Goal: Task Accomplishment & Management: Complete application form

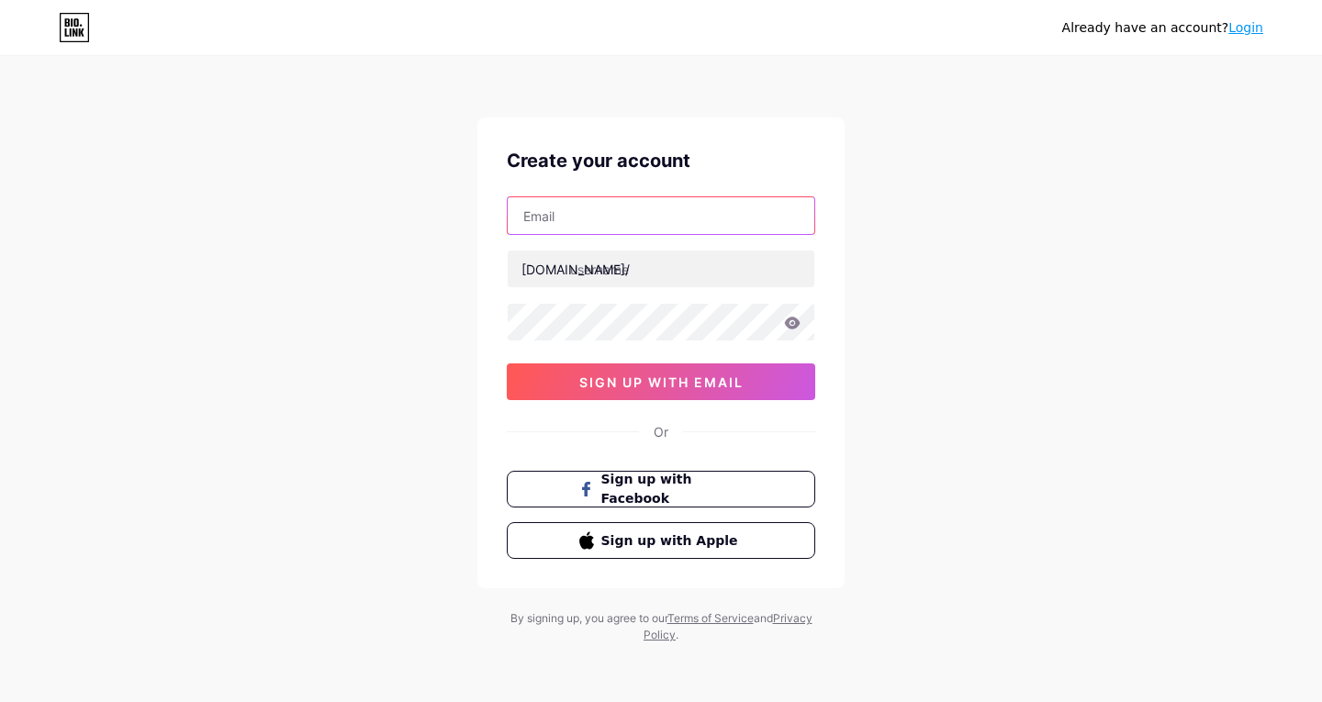
click at [579, 218] on input "text" at bounding box center [661, 215] width 307 height 37
type input "[EMAIL_ADDRESS][DOMAIN_NAME]"
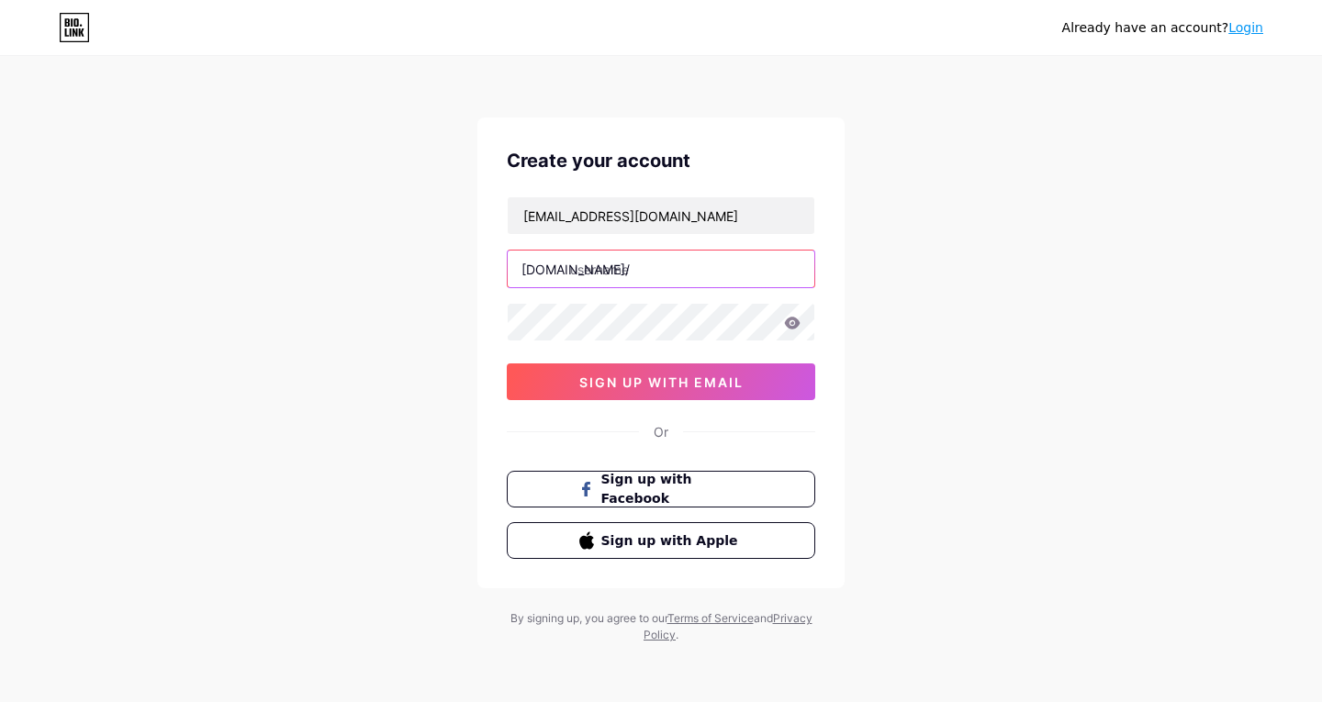
click at [631, 270] on input "text" at bounding box center [661, 269] width 307 height 37
type input "arrhythmia"
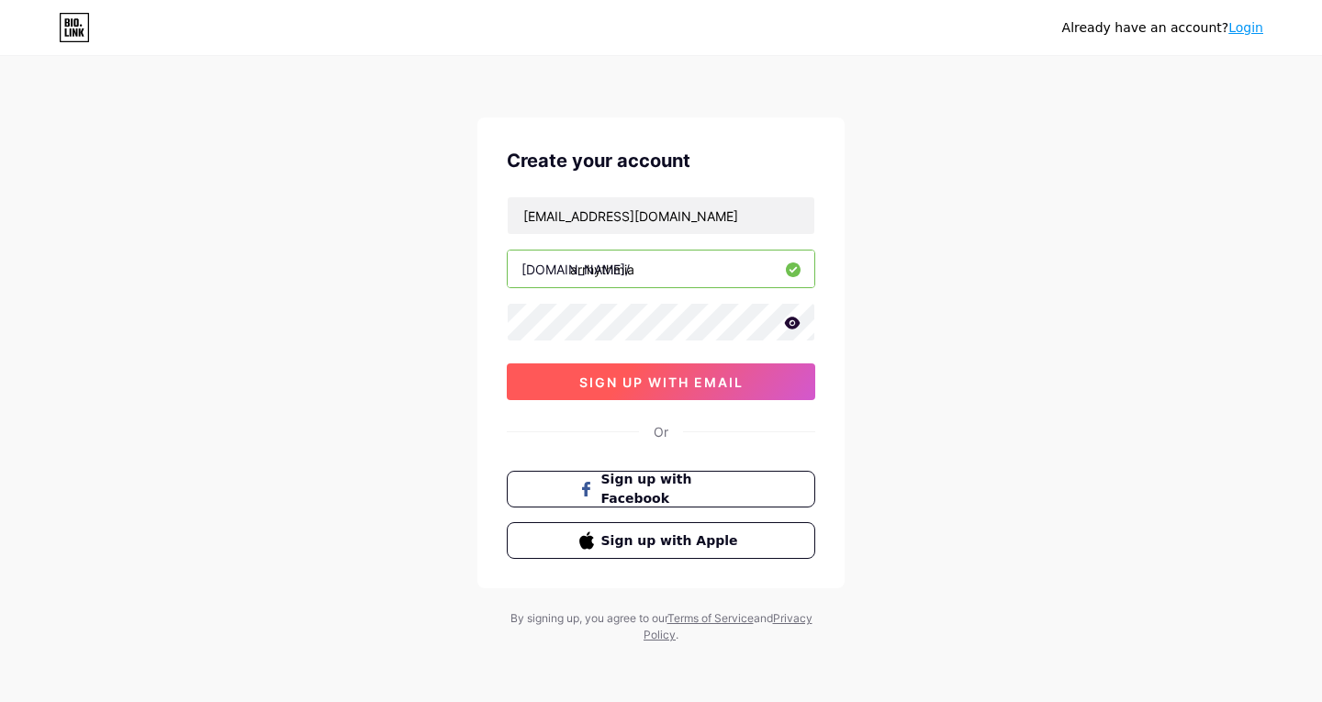
click at [603, 384] on span "sign up with email" at bounding box center [661, 383] width 164 height 16
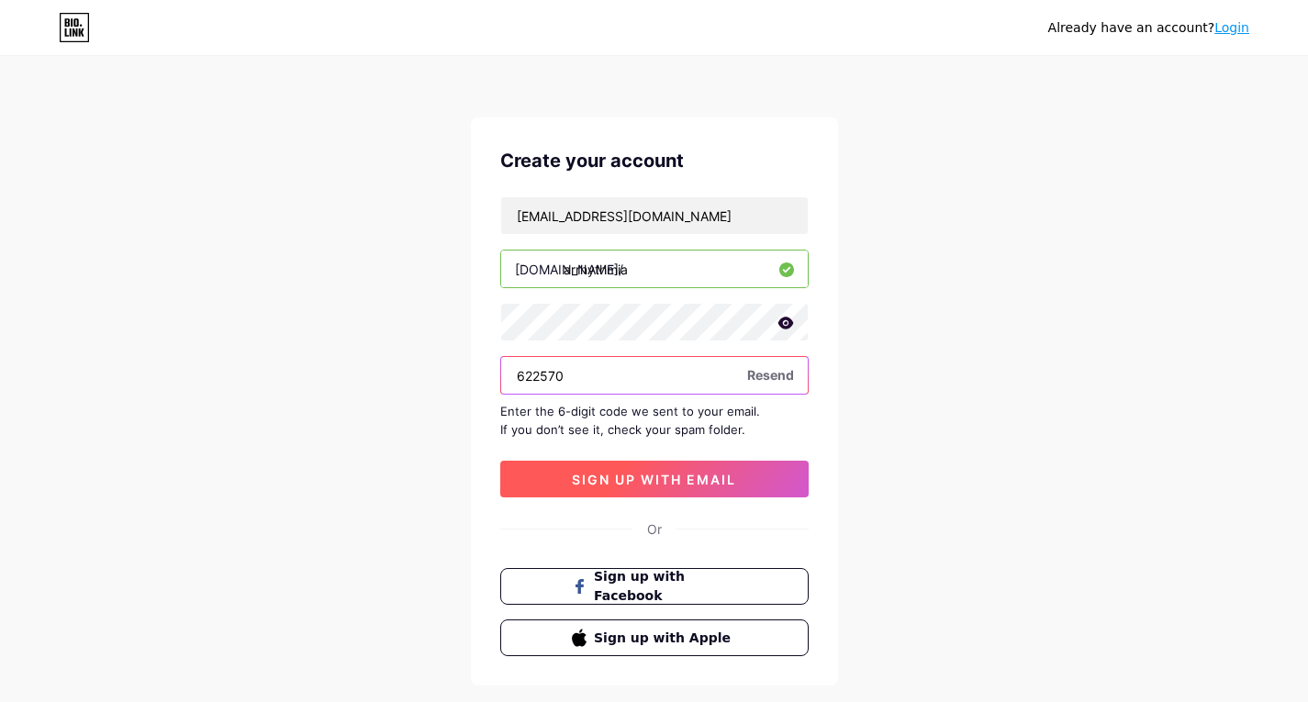
type input "622570"
click at [588, 483] on span "sign up with email" at bounding box center [654, 480] width 164 height 16
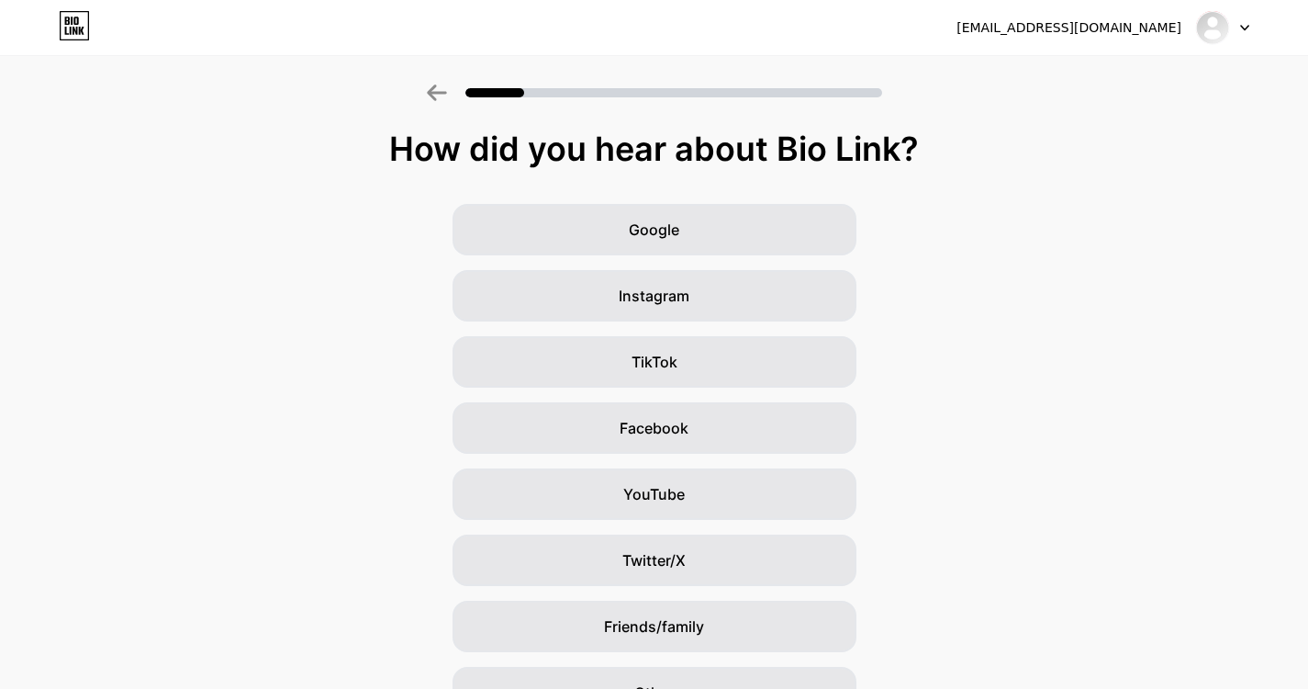
click at [974, 447] on div "Google Instagram TikTok Facebook YouTube Twitter/X Friends/family Other" at bounding box center [654, 461] width 1308 height 514
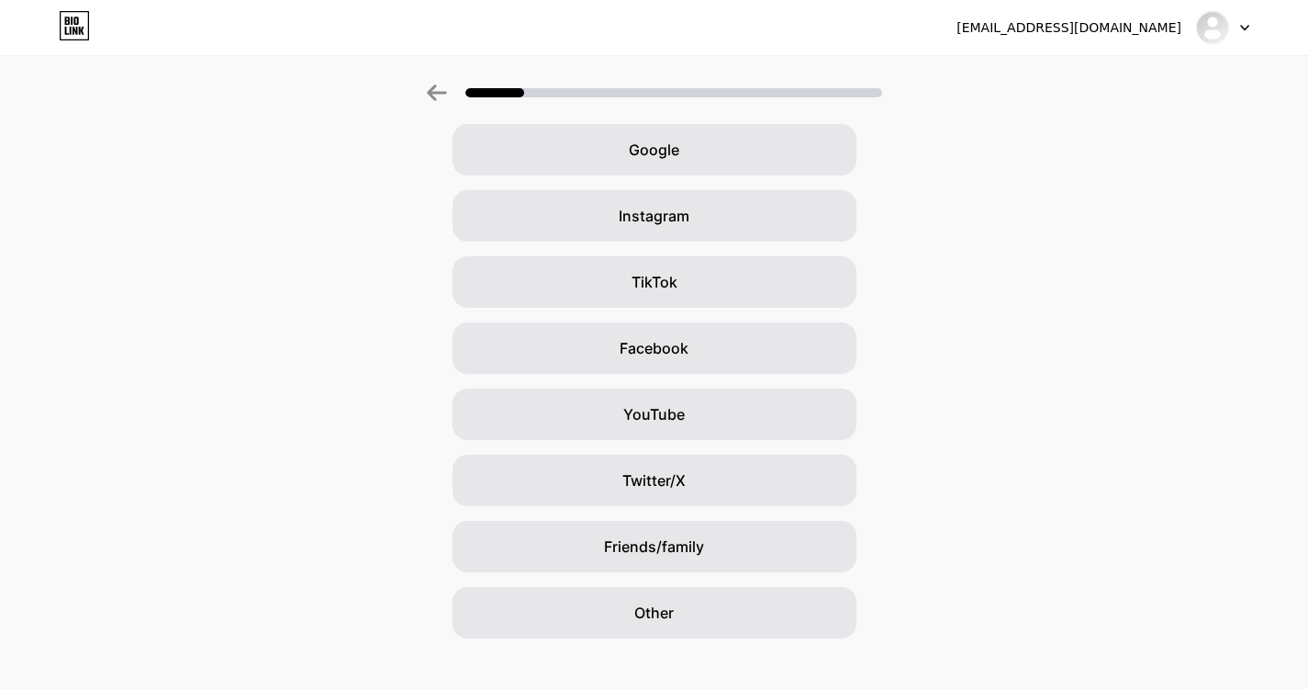
scroll to position [81, 0]
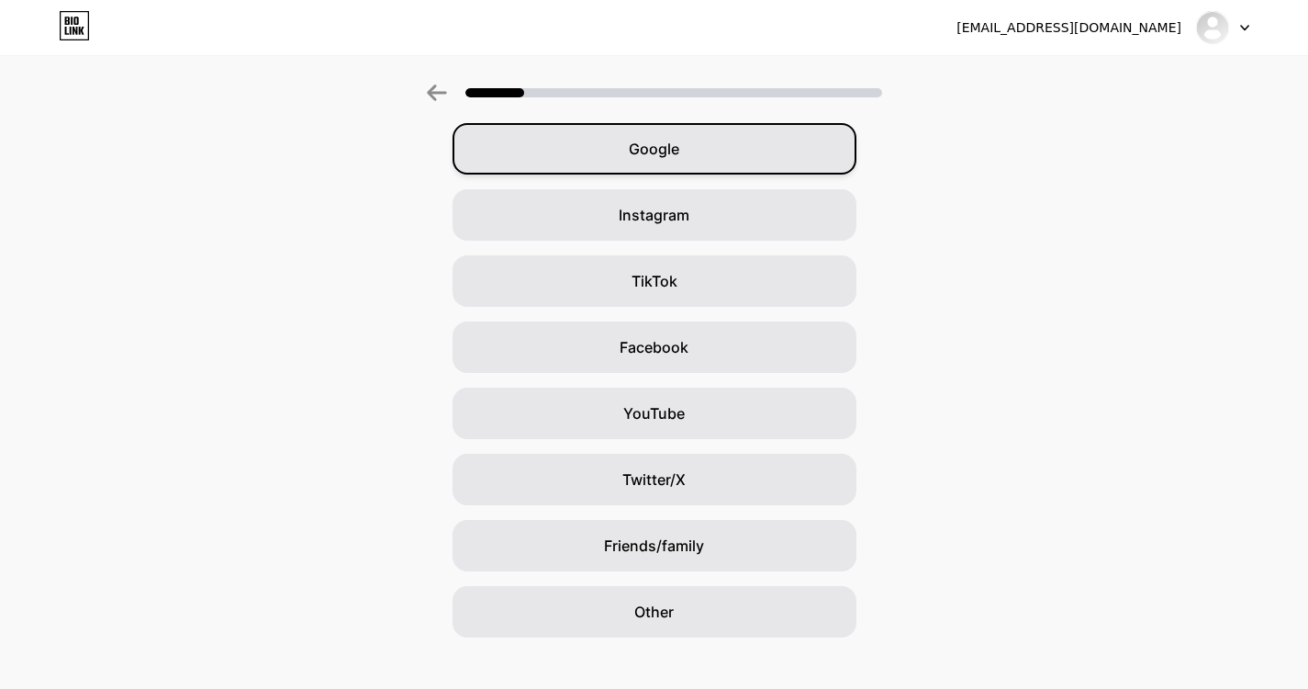
click at [662, 147] on span "Google" at bounding box center [654, 149] width 50 height 22
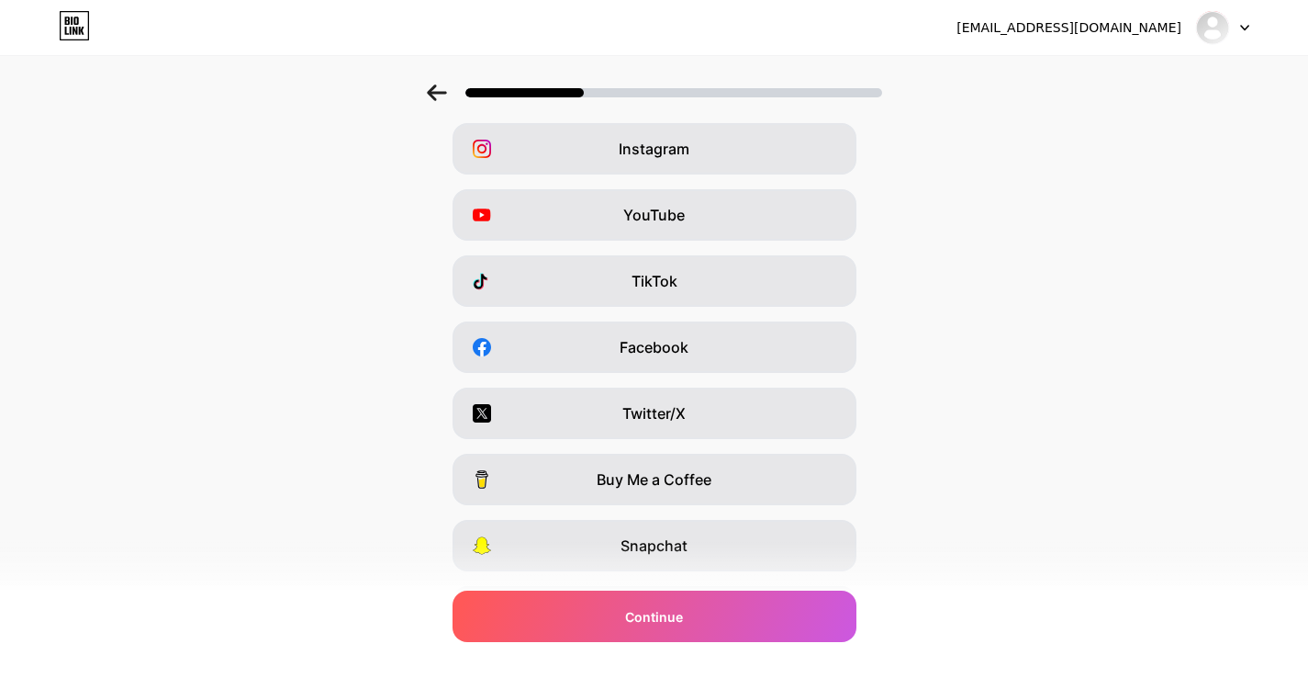
scroll to position [0, 0]
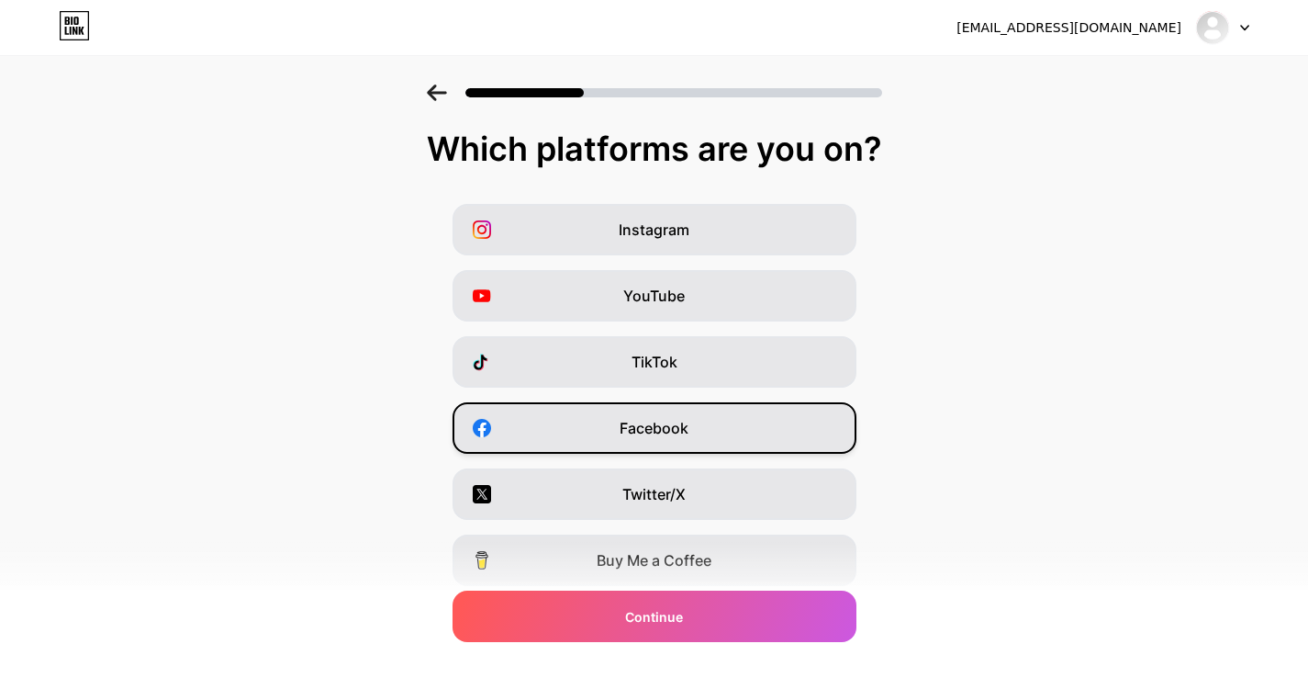
click at [648, 433] on span "Facebook" at bounding box center [654, 428] width 69 height 22
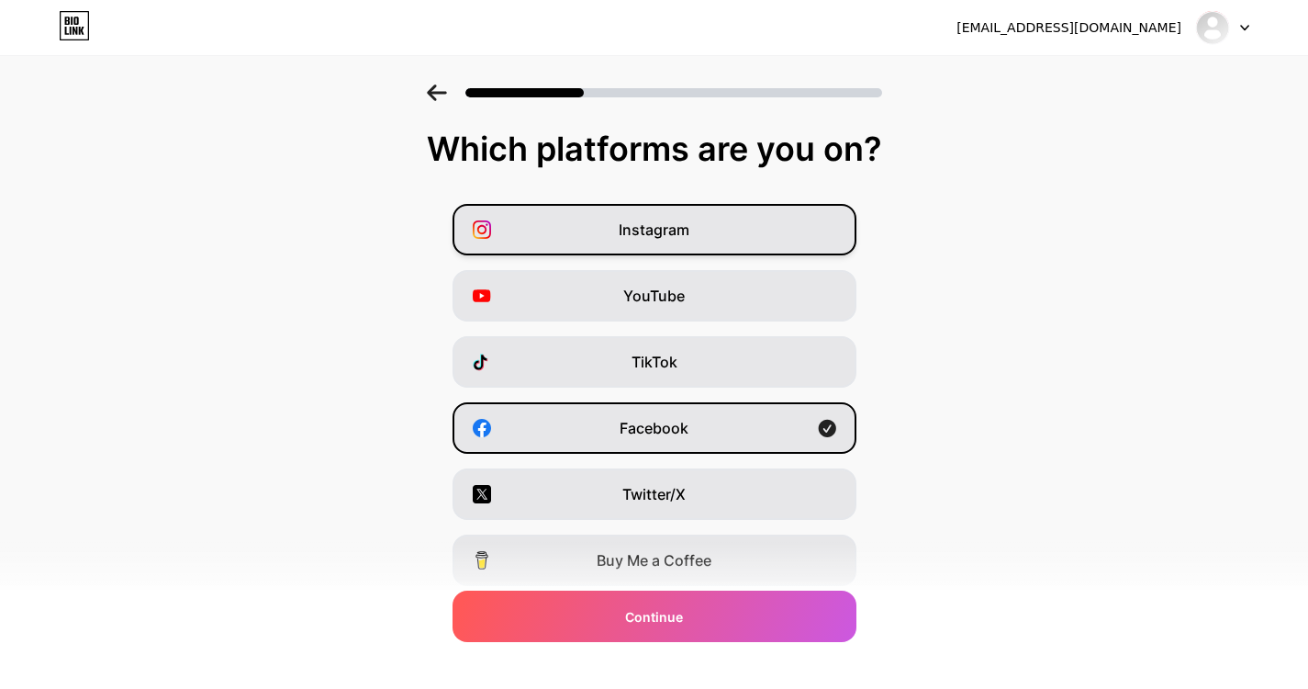
click at [644, 234] on span "Instagram" at bounding box center [654, 230] width 71 height 22
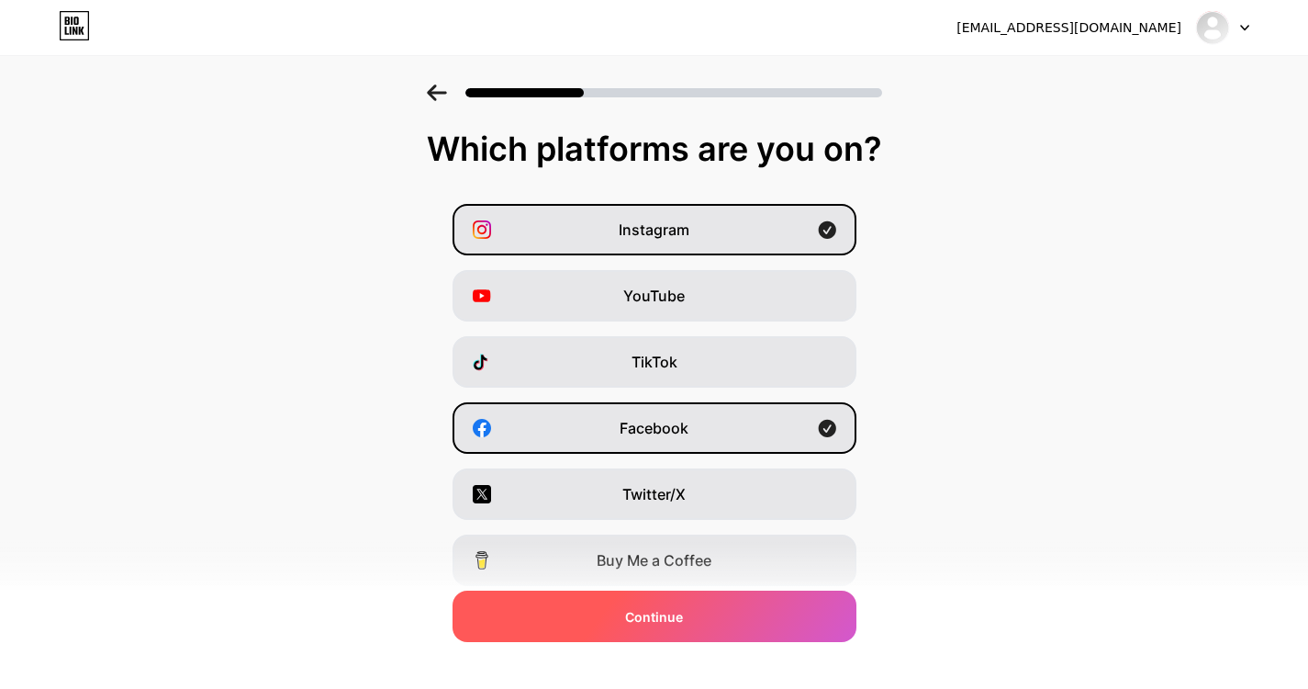
click at [660, 624] on span "Continue" at bounding box center [654, 616] width 58 height 19
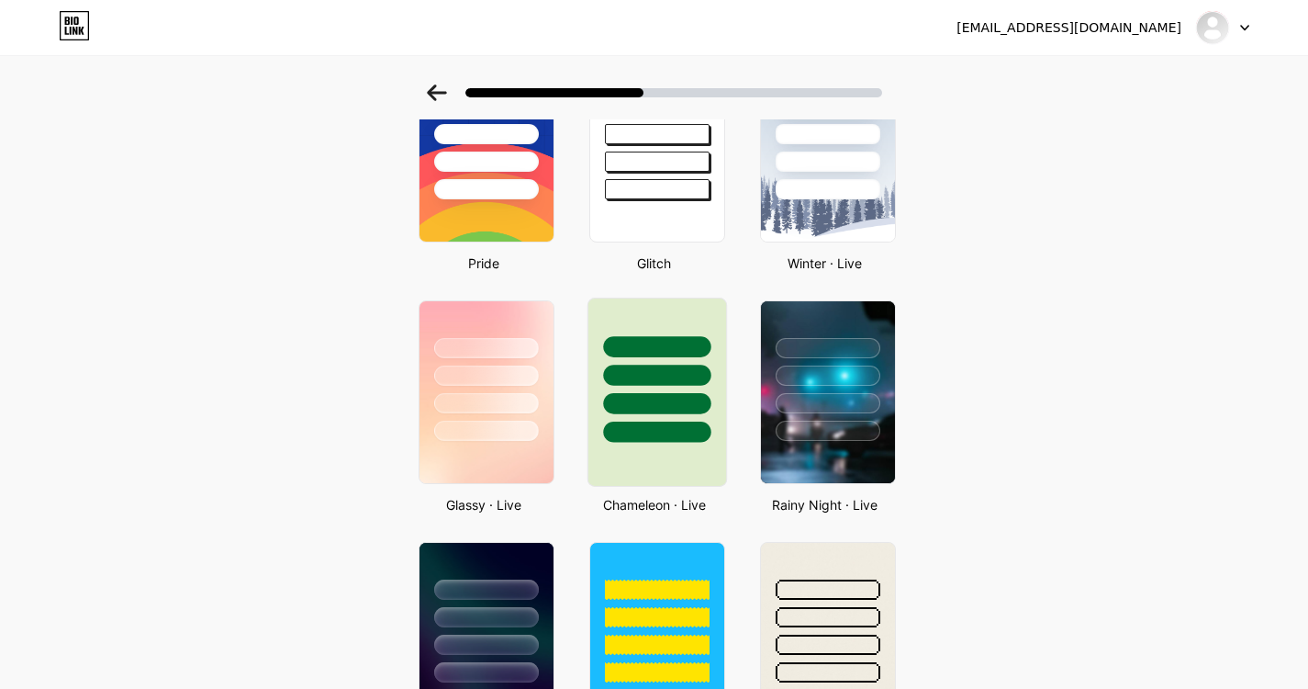
scroll to position [393, 0]
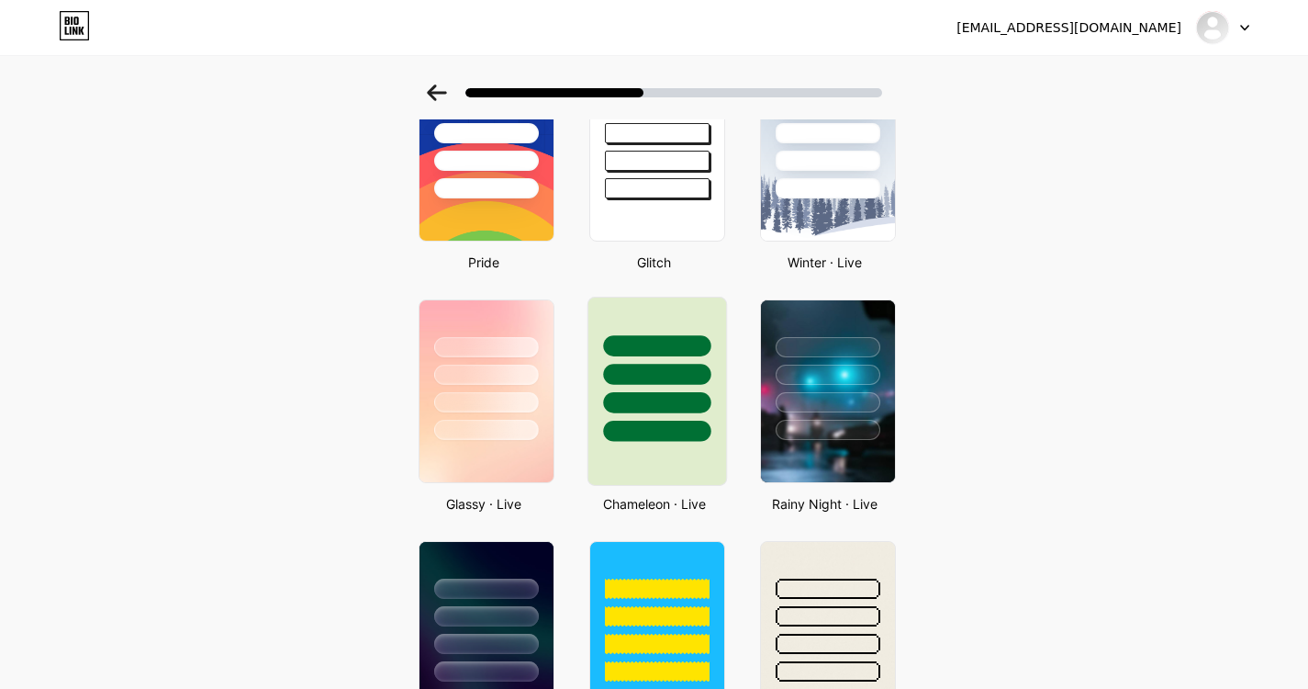
click at [678, 350] on div at bounding box center [656, 345] width 107 height 21
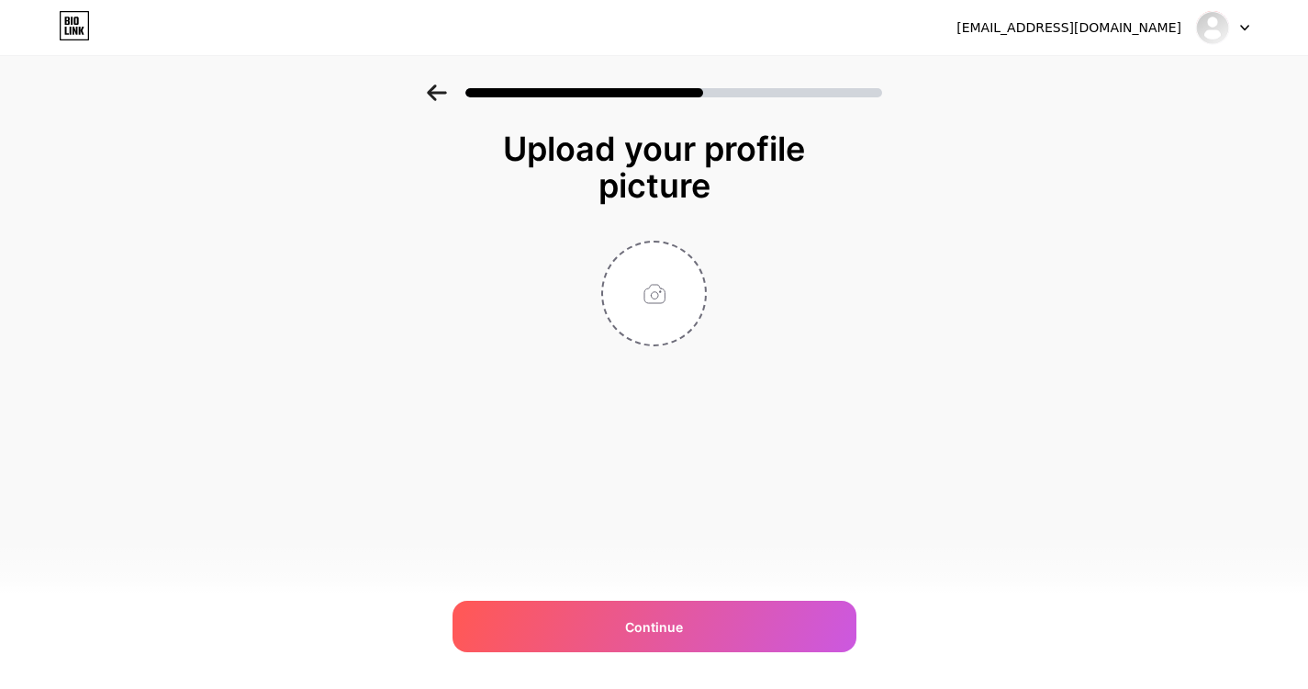
scroll to position [0, 0]
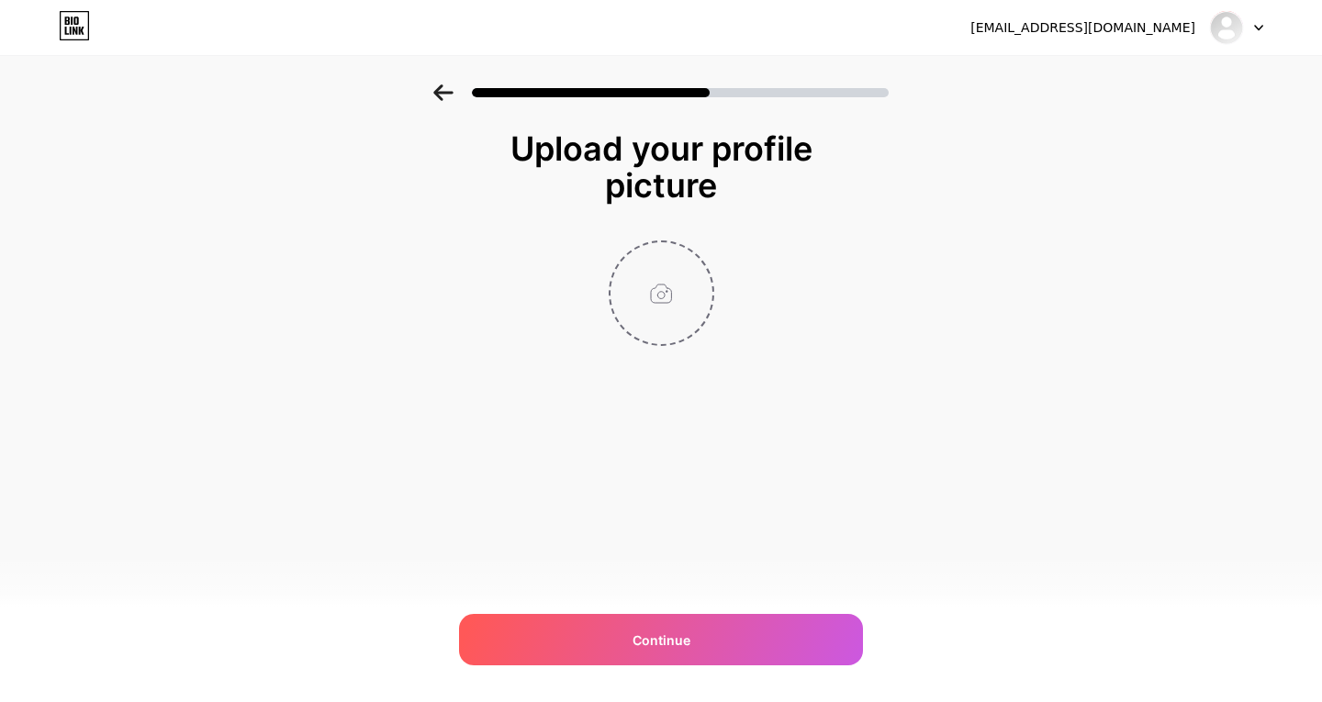
click at [647, 283] on input "file" at bounding box center [662, 293] width 102 height 102
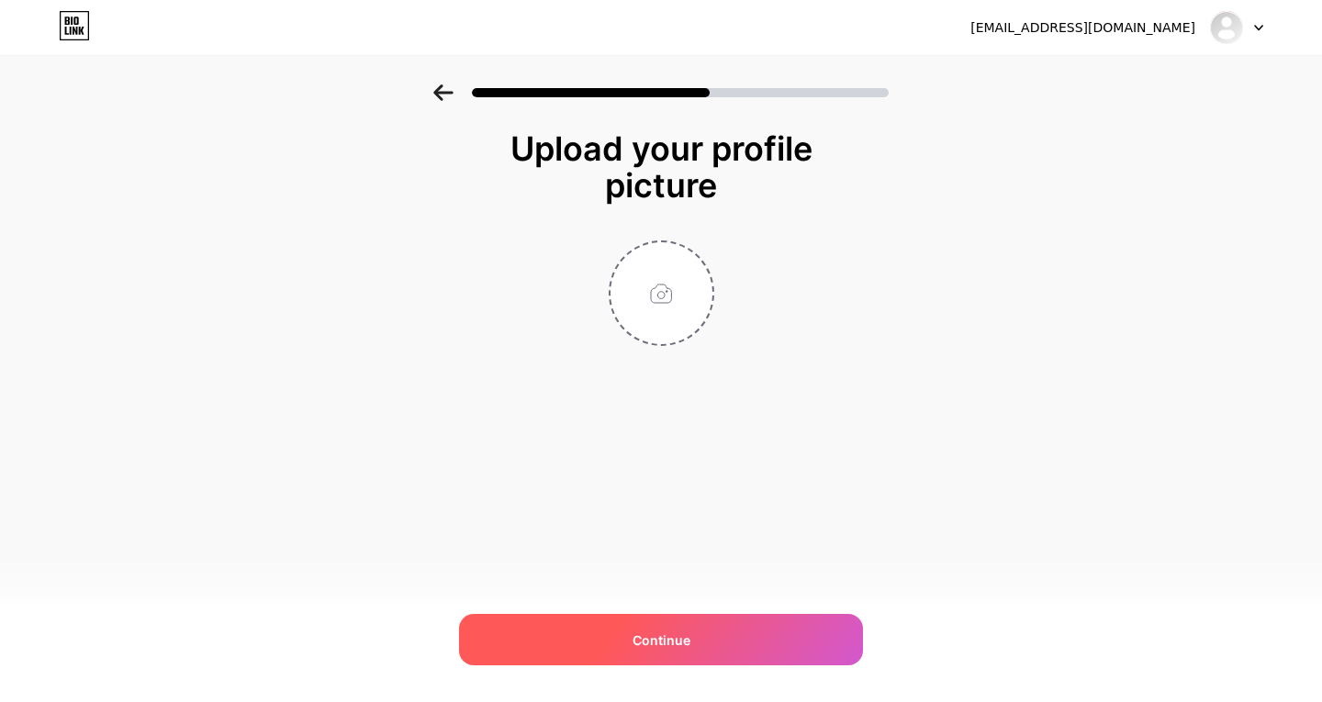
click at [661, 648] on span "Continue" at bounding box center [662, 640] width 58 height 19
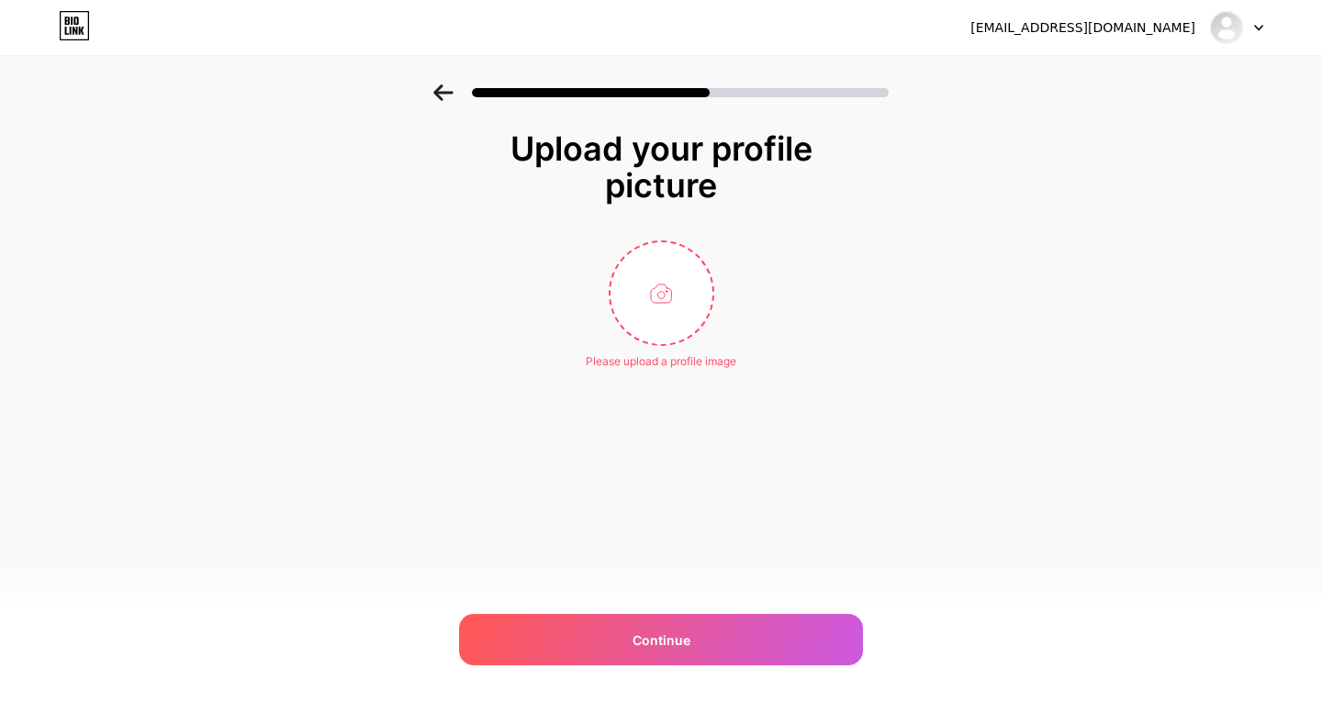
click at [91, 569] on div "[EMAIL_ADDRESS][DOMAIN_NAME] Logout Link Copied Upload your profile picture Ple…" at bounding box center [661, 351] width 1322 height 702
type input "C:\fakepath\Zelle QR code (1).png"
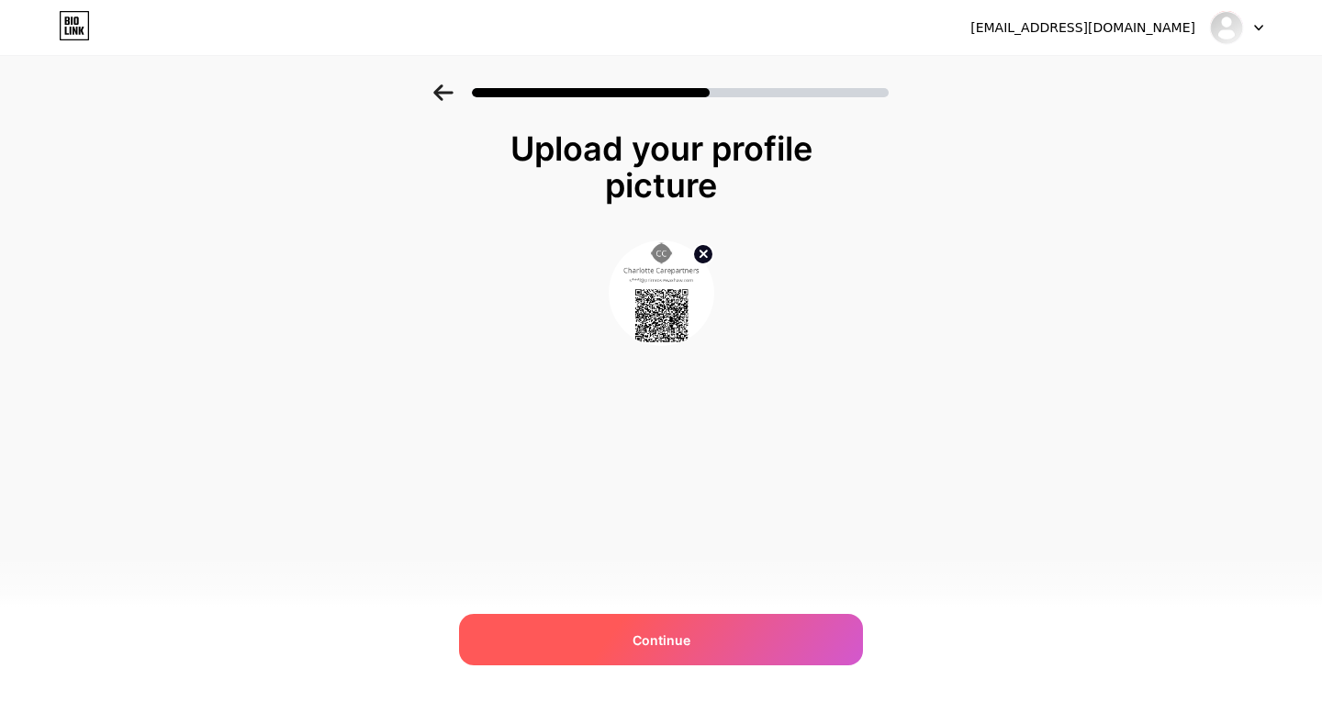
click at [637, 634] on span "Continue" at bounding box center [662, 640] width 58 height 19
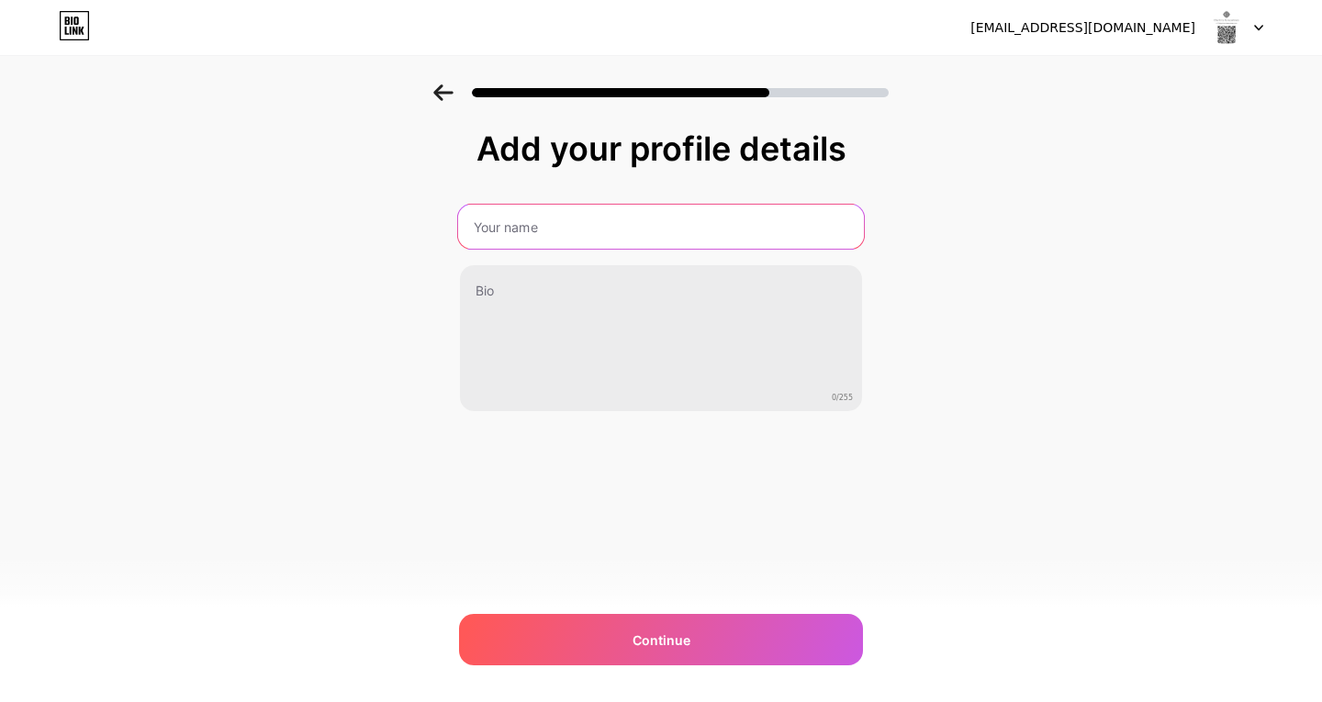
click at [549, 220] on input "text" at bounding box center [661, 227] width 406 height 44
type input "PK"
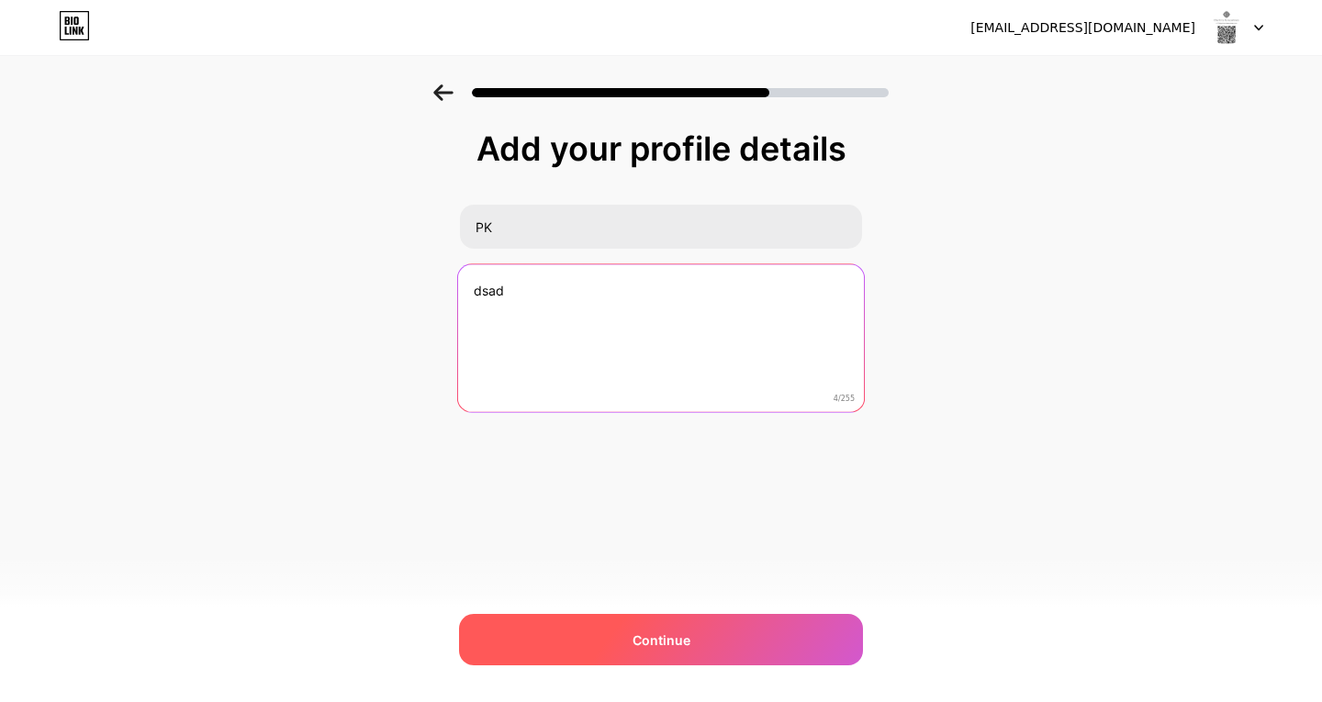
type textarea "dsad"
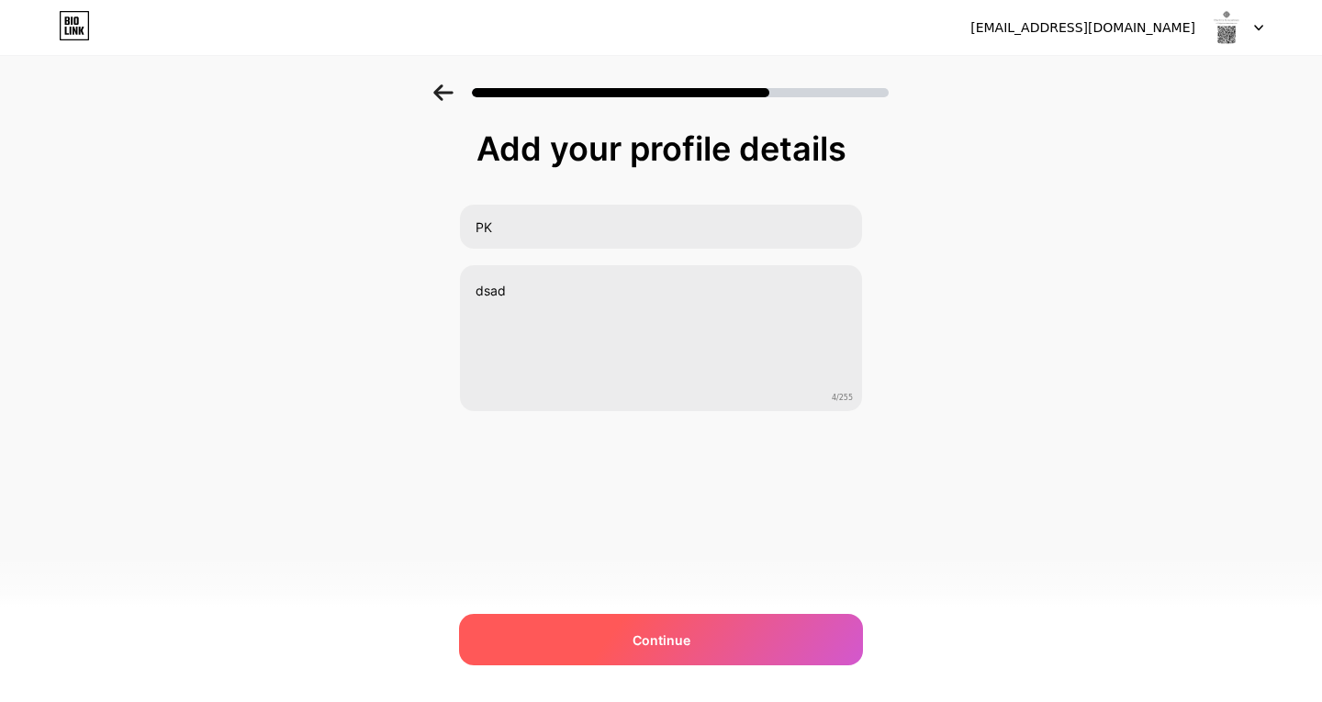
click at [556, 649] on div "Continue" at bounding box center [661, 639] width 404 height 51
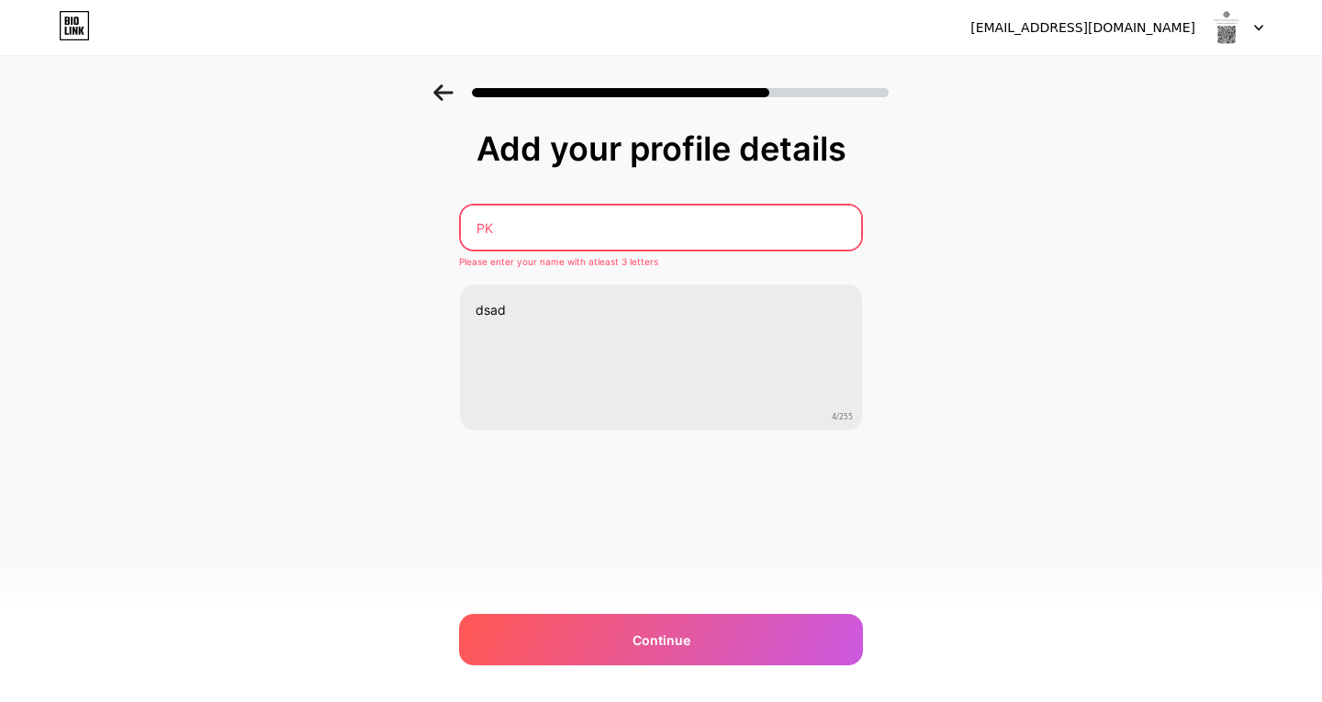
click at [597, 226] on input "PK" at bounding box center [661, 228] width 400 height 44
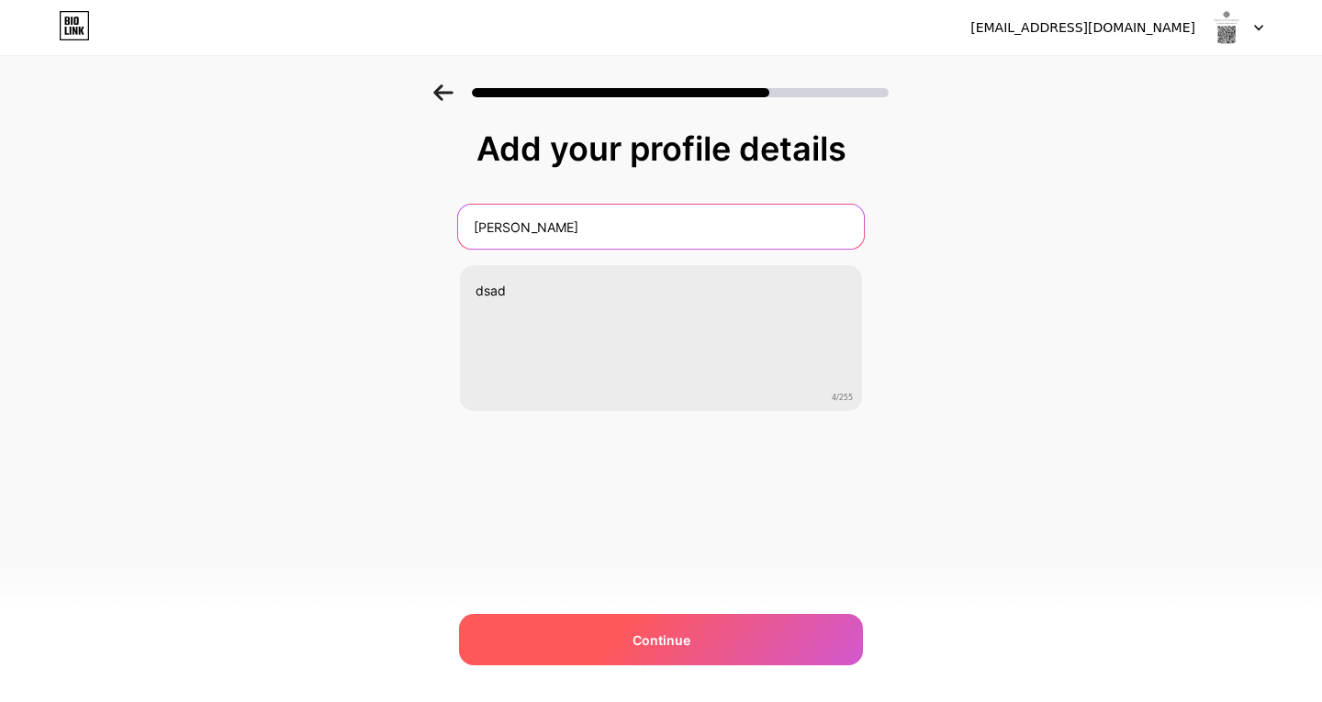
type input "[PERSON_NAME]"
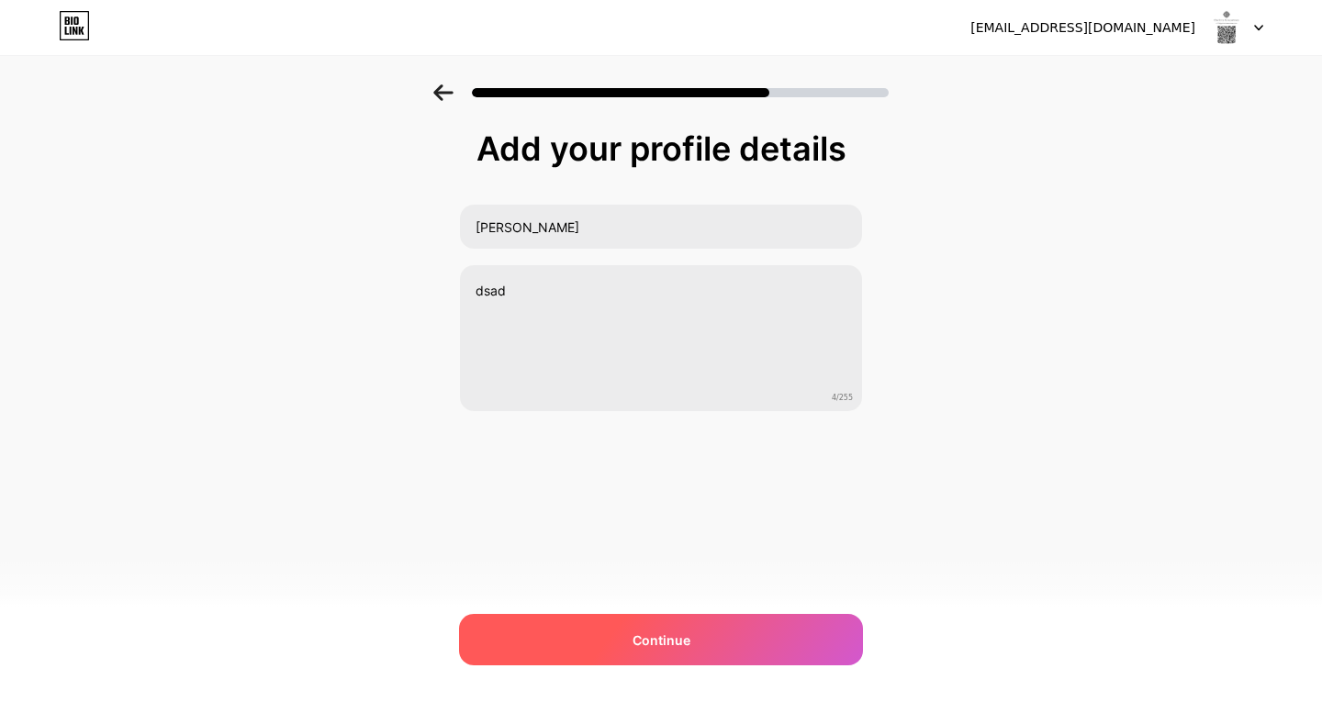
click at [604, 655] on div "Continue" at bounding box center [661, 639] width 404 height 51
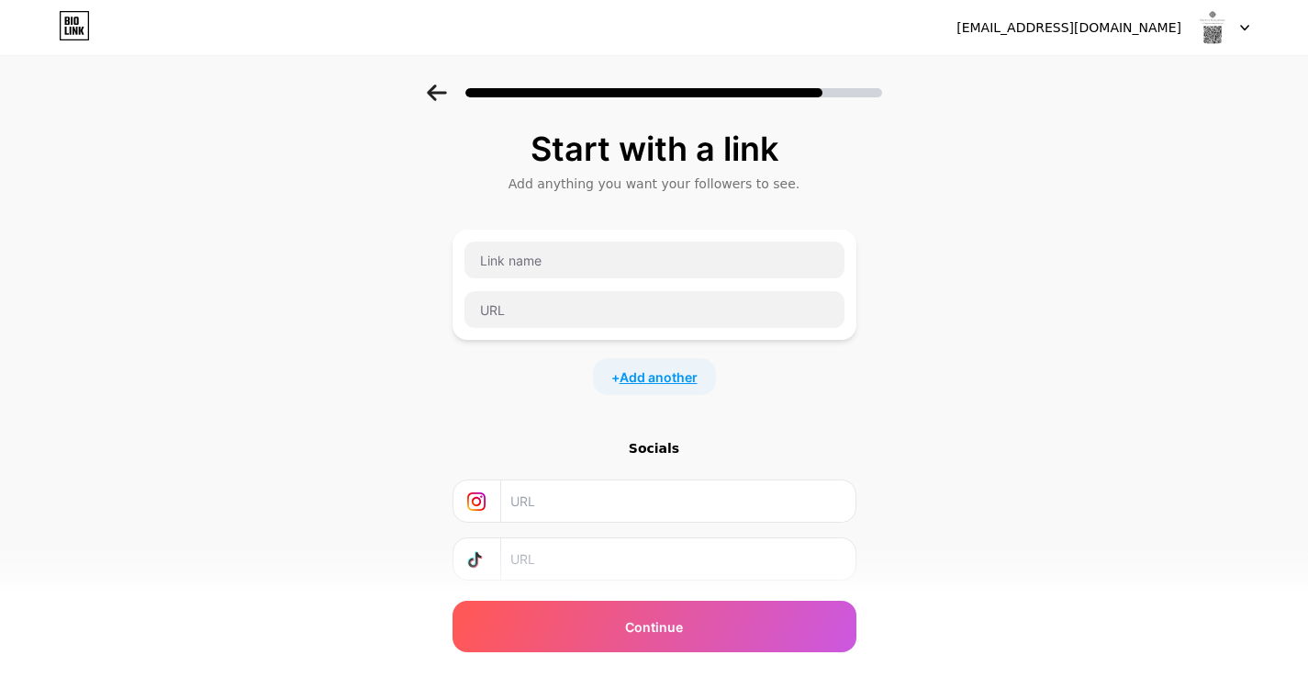
click at [660, 372] on span "Add another" at bounding box center [659, 376] width 78 height 19
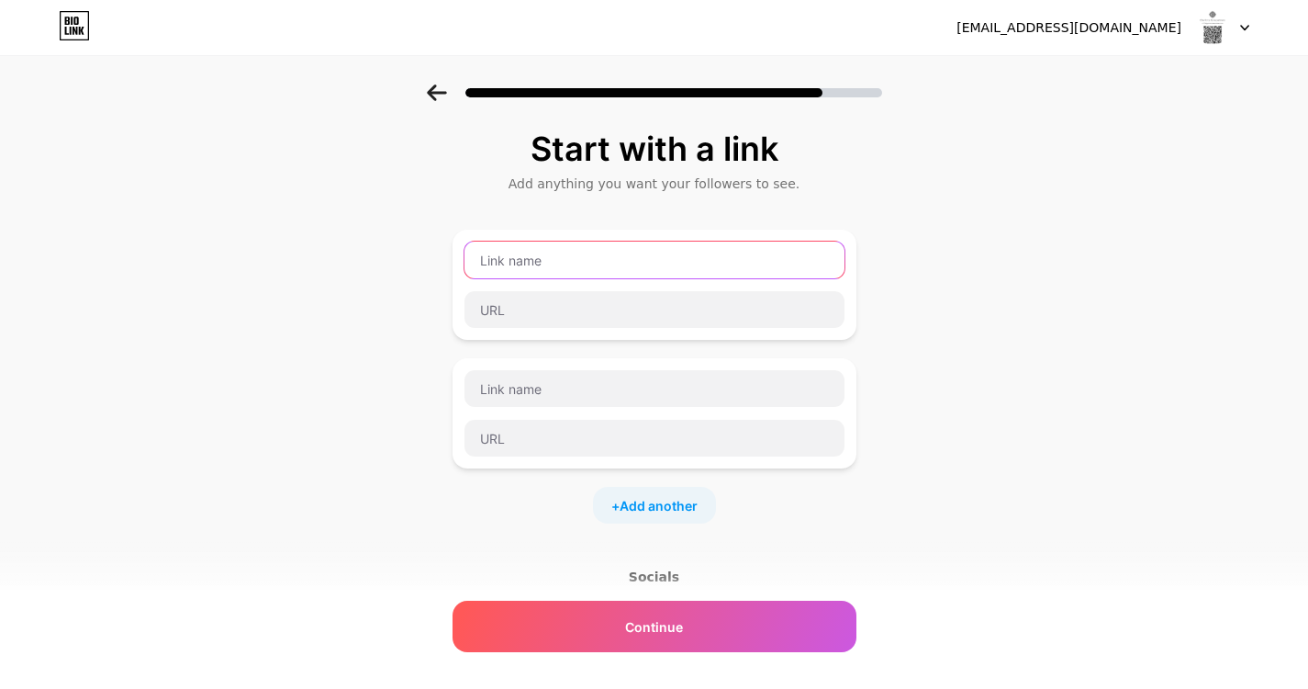
click at [558, 260] on input "text" at bounding box center [655, 259] width 380 height 37
type input "School Website"
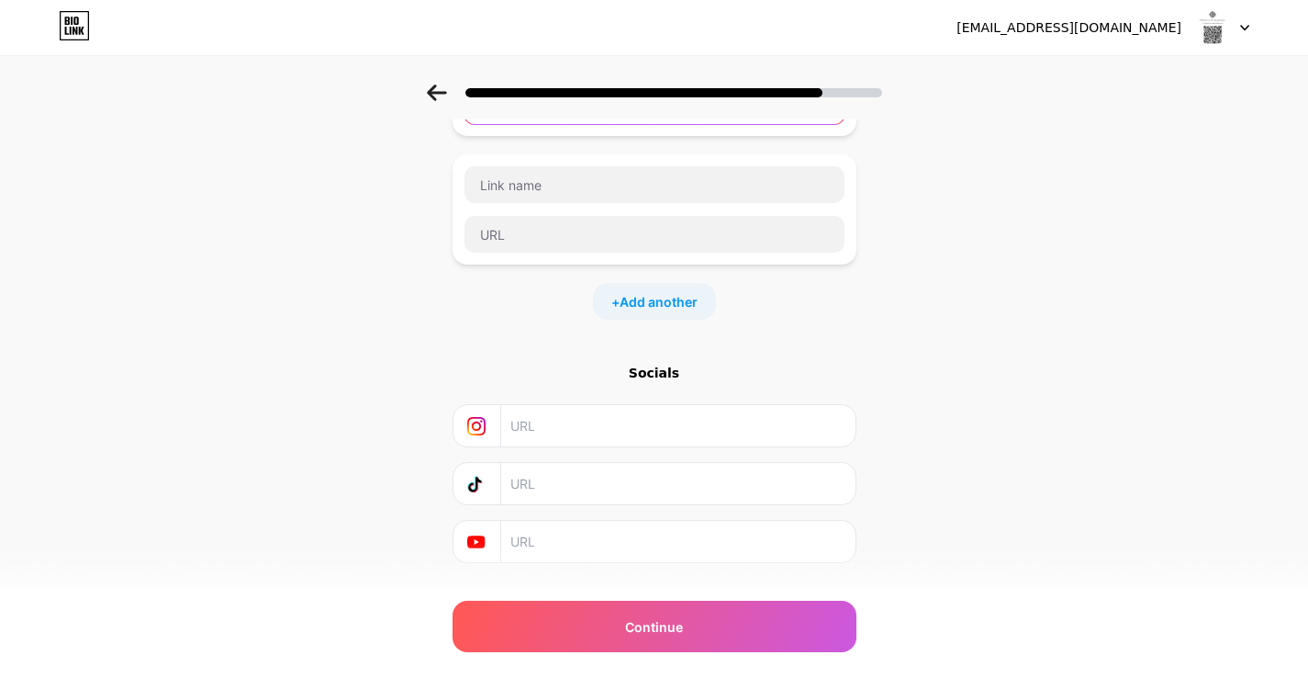
scroll to position [243, 0]
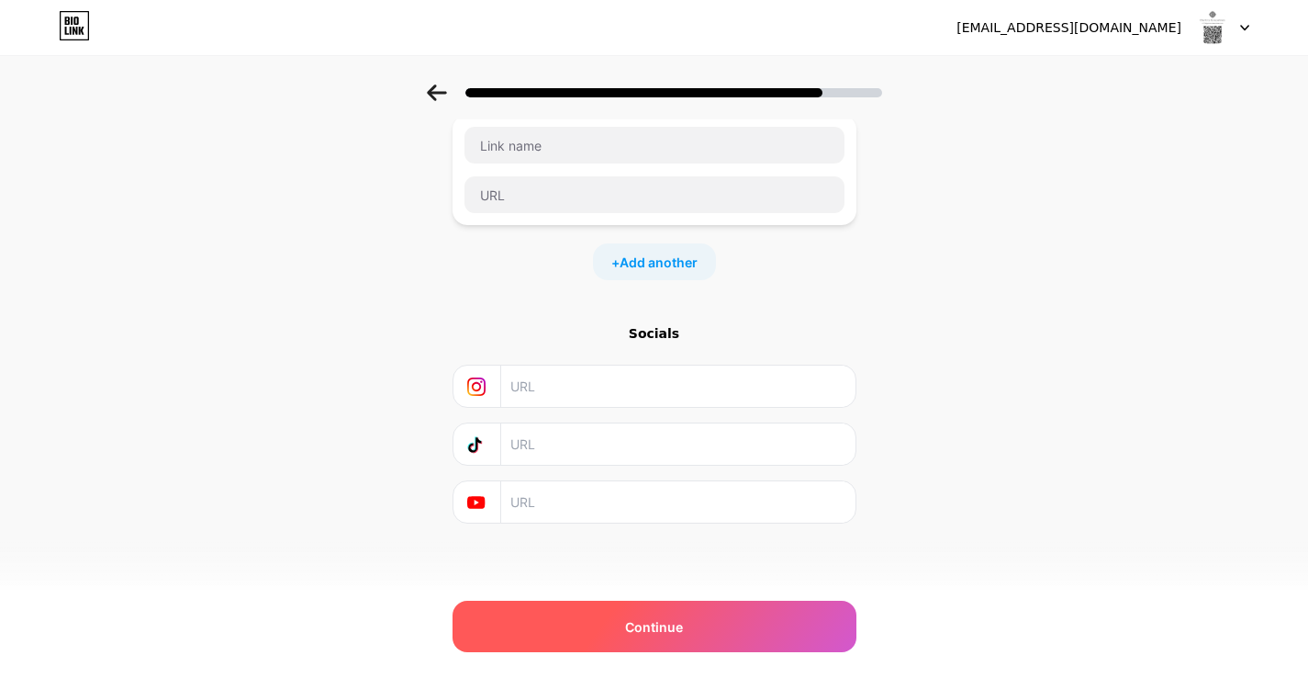
type input "[DOMAIN_NAME]"
click at [573, 624] on div "Continue" at bounding box center [655, 625] width 404 height 51
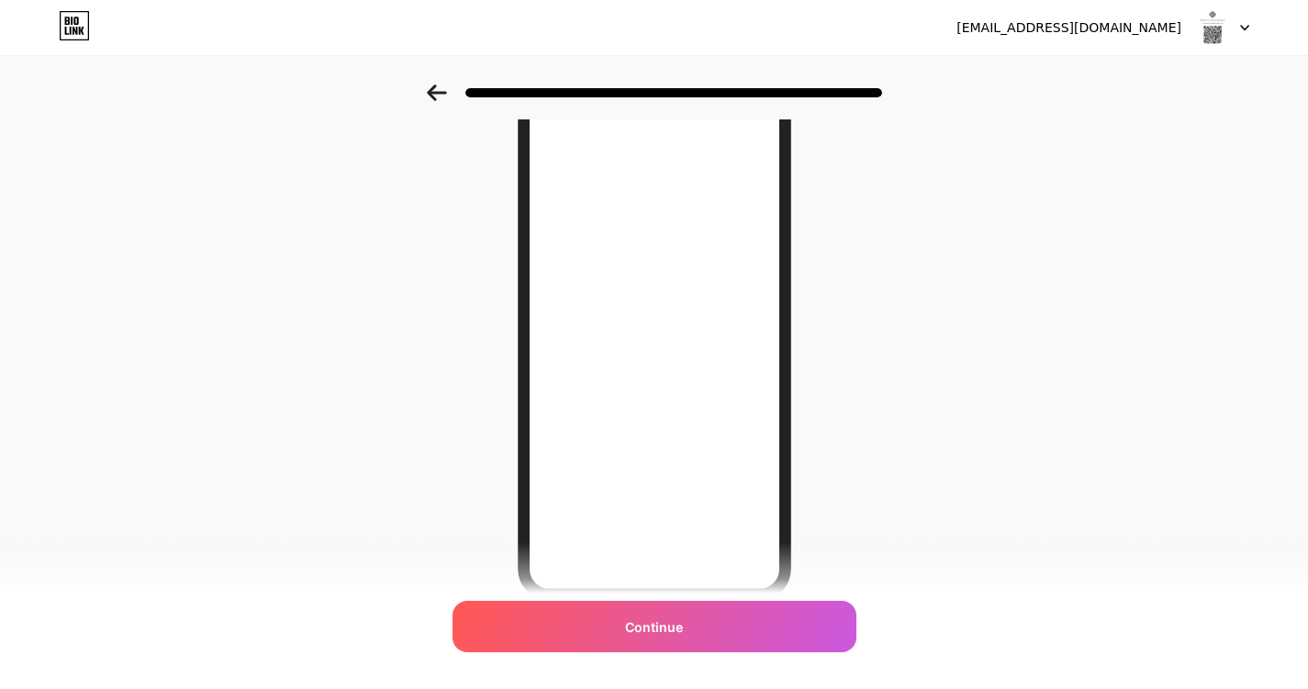
scroll to position [234, 0]
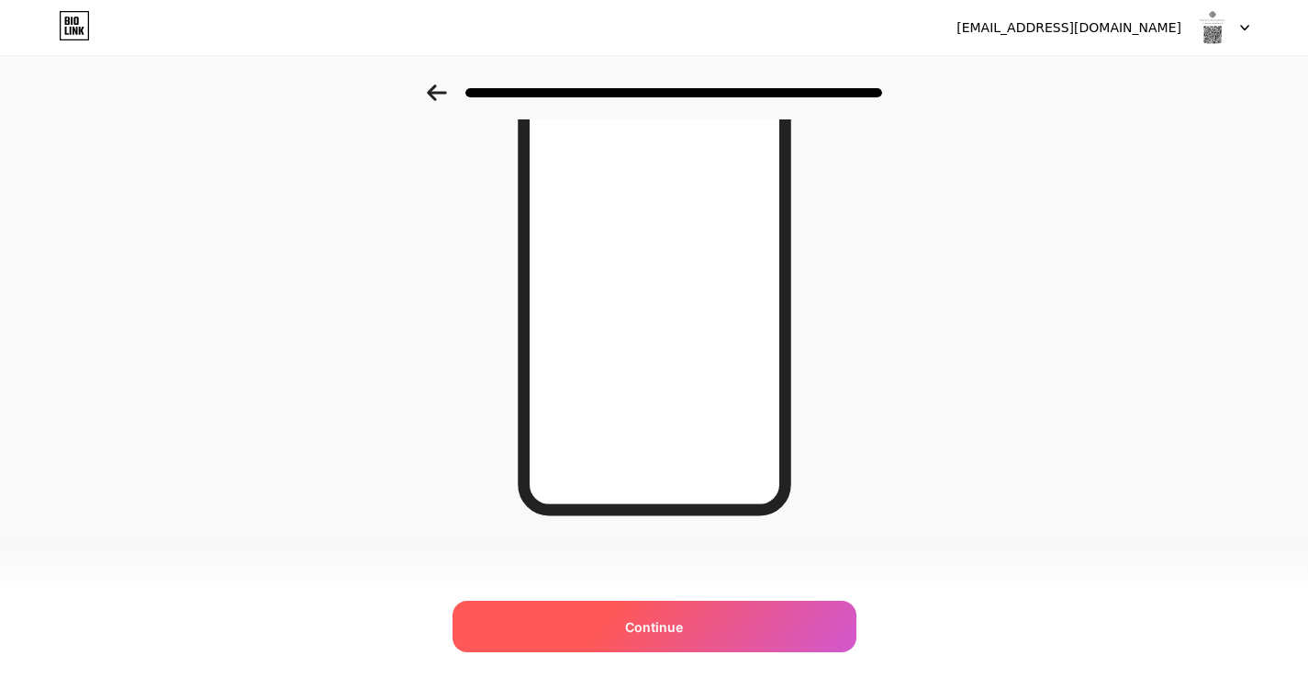
click at [655, 613] on div "Continue" at bounding box center [655, 625] width 404 height 51
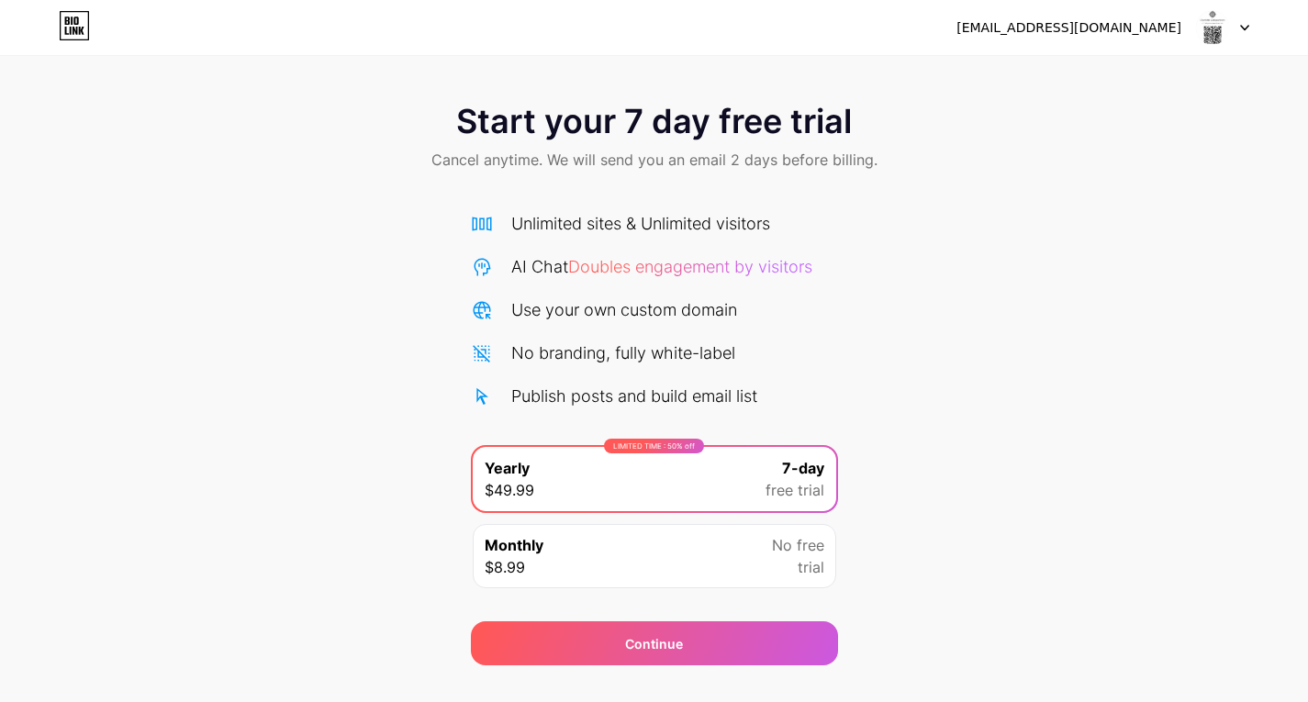
scroll to position [37, 0]
